Goal: Task Accomplishment & Management: Use online tool/utility

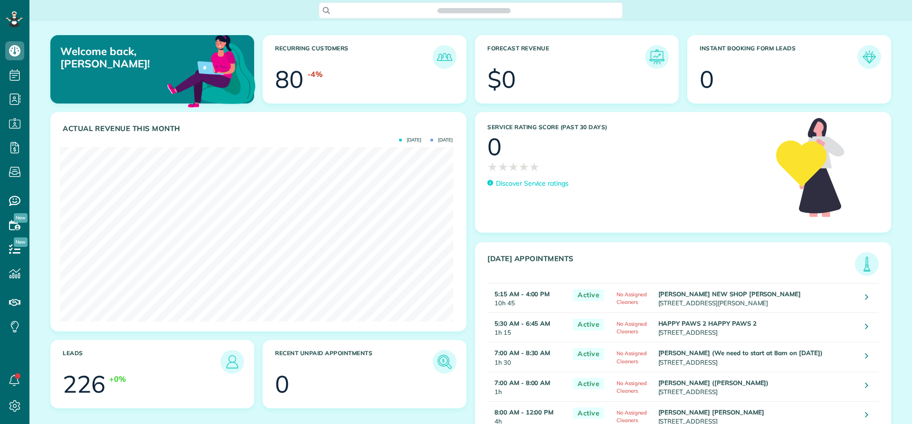
scroll to position [174, 393]
click at [21, 48] on icon at bounding box center [14, 50] width 19 height 19
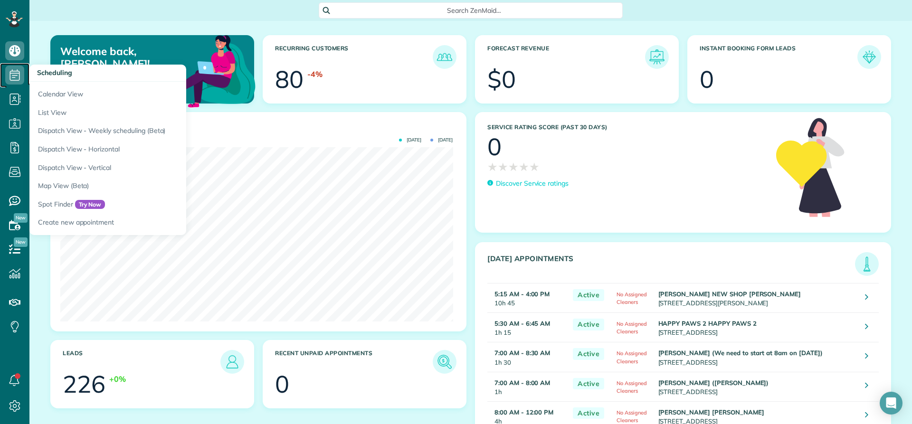
click at [18, 77] on icon at bounding box center [14, 75] width 19 height 19
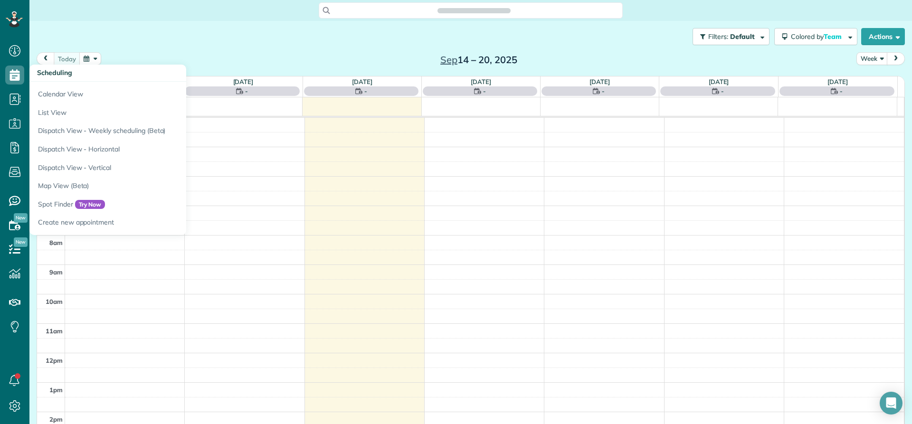
scroll to position [89, 0]
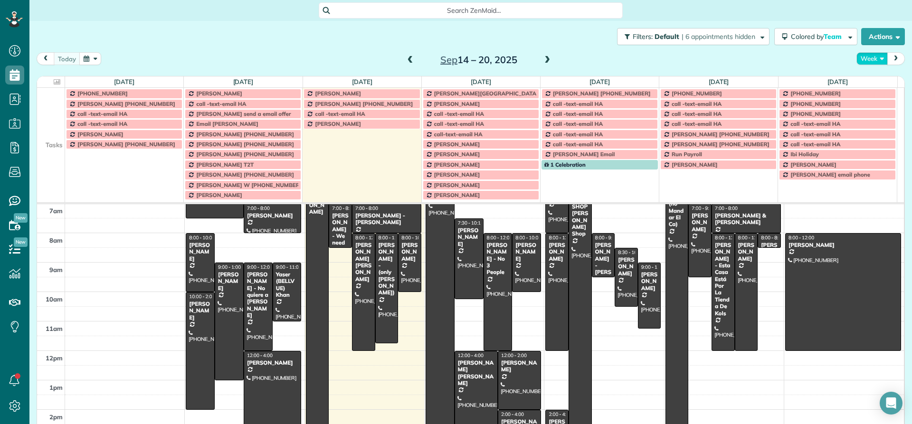
click at [863, 58] on button "Week" at bounding box center [872, 58] width 31 height 13
click at [873, 81] on link "Day" at bounding box center [894, 80] width 75 height 19
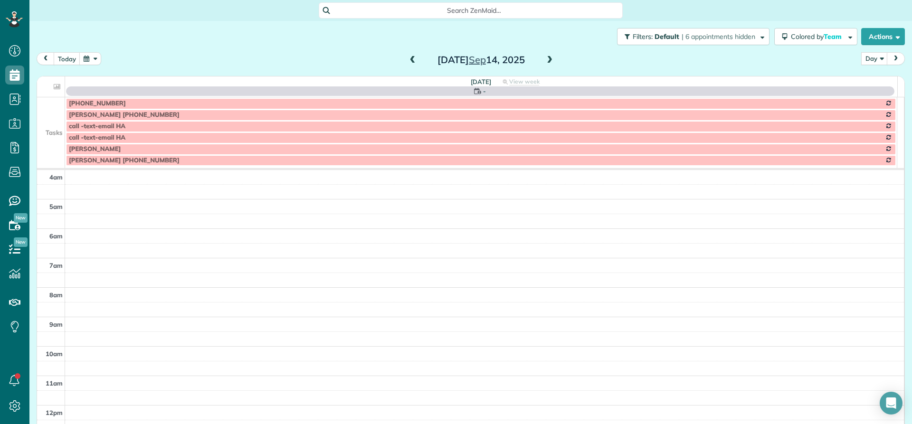
scroll to position [89, 0]
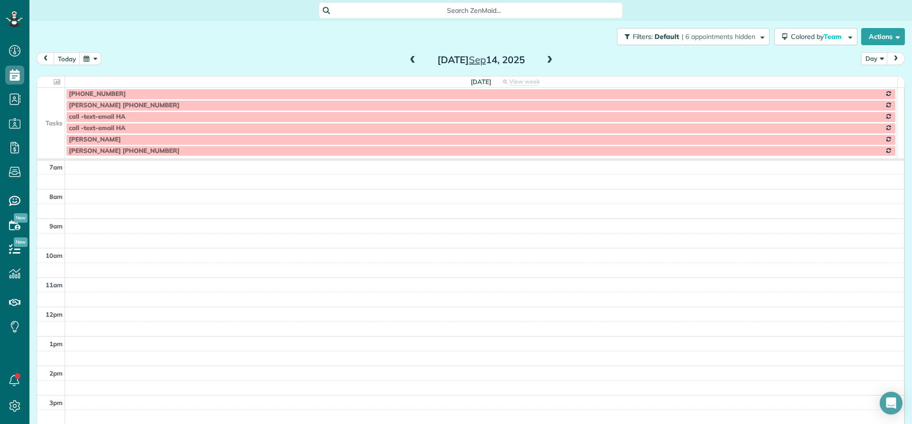
click at [545, 59] on span at bounding box center [550, 60] width 10 height 9
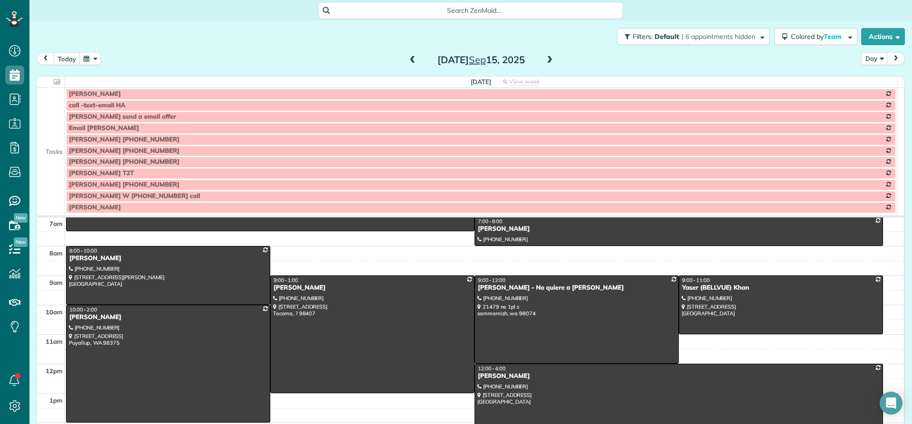
click at [546, 59] on span at bounding box center [550, 60] width 10 height 9
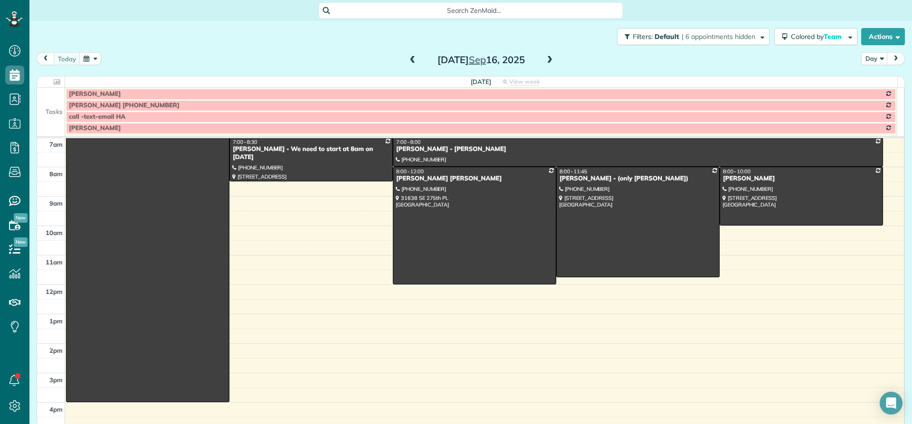
click at [548, 56] on span at bounding box center [550, 60] width 10 height 14
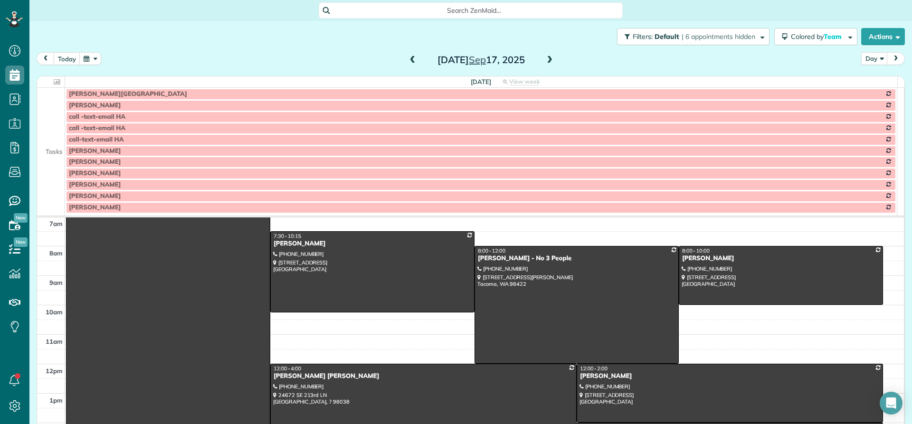
click at [44, 125] on td at bounding box center [51, 128] width 28 height 11
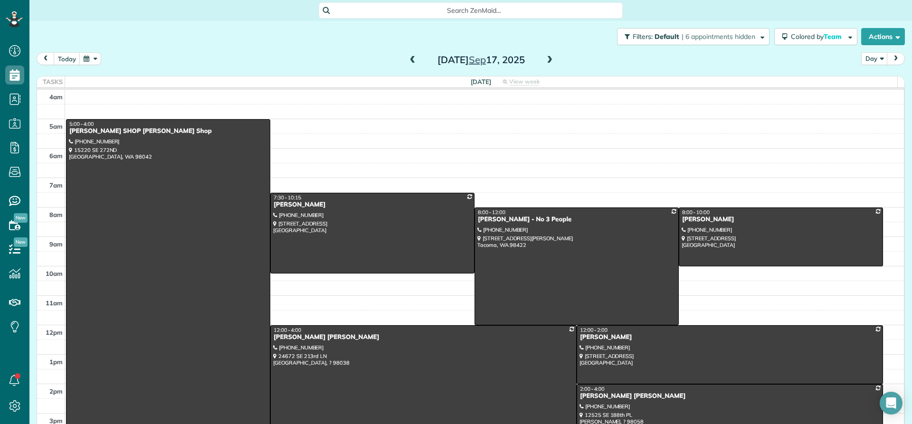
scroll to position [48, 0]
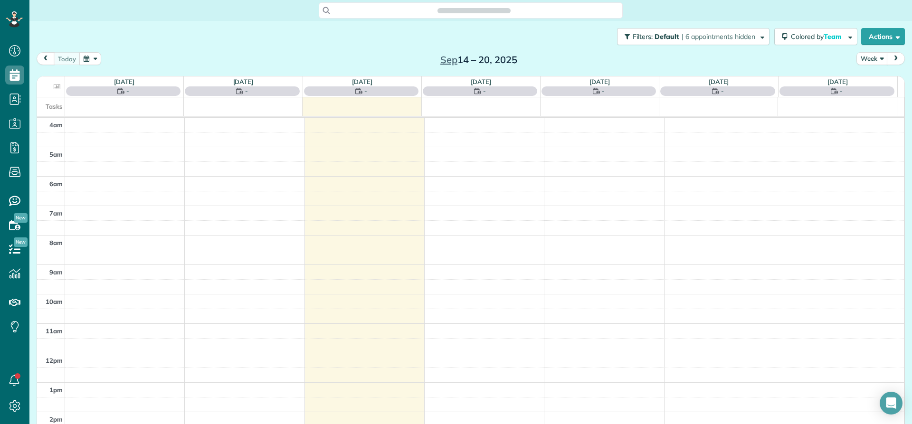
scroll to position [89, 0]
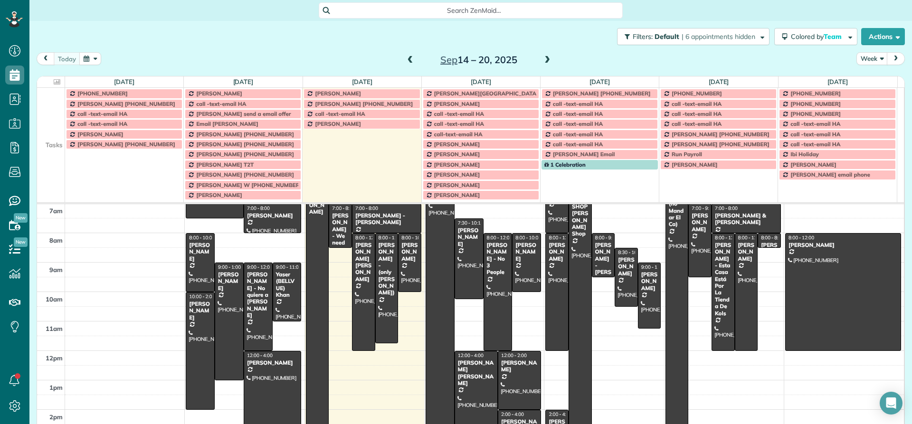
click at [50, 114] on td at bounding box center [51, 114] width 28 height 10
